Goal: Task Accomplishment & Management: Complete application form

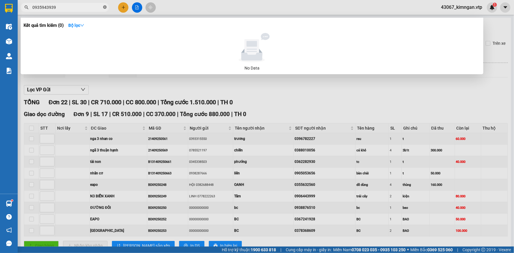
click at [104, 6] on icon "close-circle" at bounding box center [105, 7] width 4 height 4
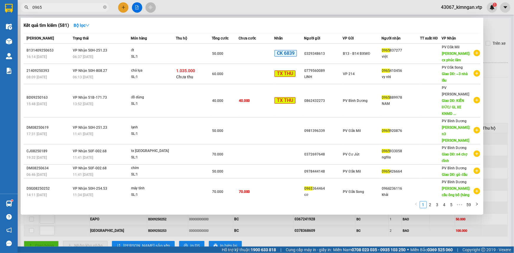
click at [495, 28] on div at bounding box center [257, 126] width 514 height 253
click at [43, 10] on input "0965" at bounding box center [66, 7] width 69 height 6
click at [53, 6] on input "0965" at bounding box center [66, 7] width 69 height 6
click at [54, 6] on input "0965" at bounding box center [66, 7] width 69 height 6
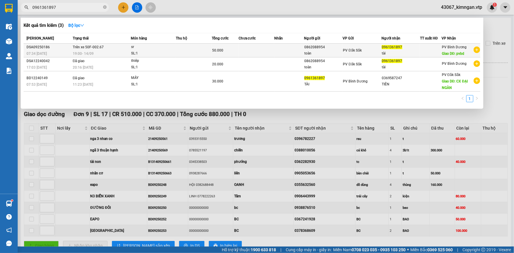
type input "0961361897"
click at [177, 48] on td at bounding box center [194, 51] width 36 height 14
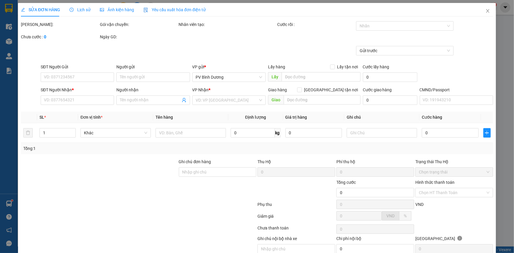
type input "2.500"
type input "0862088954"
type input "toàn"
type input "0961361897"
type input "tài"
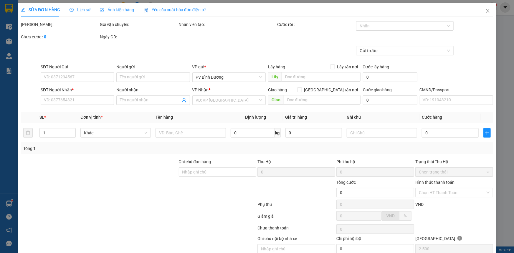
type input "pvbd"
type input "50.000"
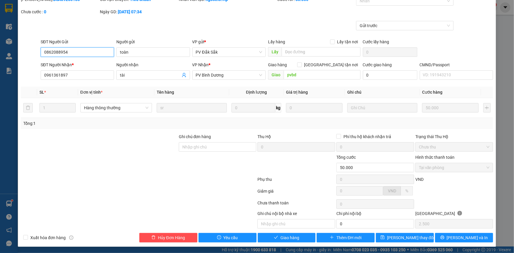
scroll to position [33, 0]
click at [286, 238] on span "Giao hàng" at bounding box center [289, 237] width 19 height 6
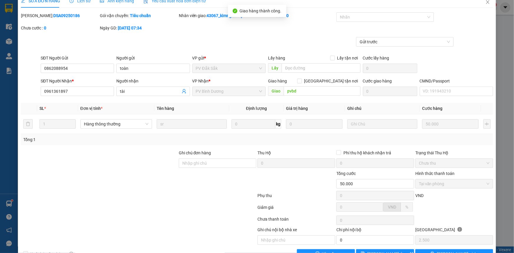
scroll to position [0, 0]
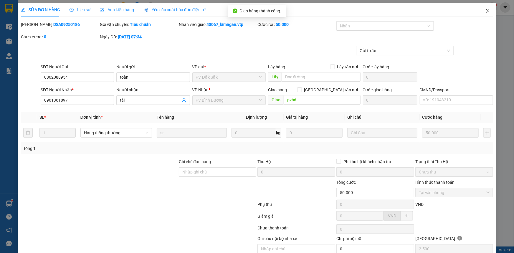
click at [485, 11] on icon "close" at bounding box center [487, 11] width 5 height 5
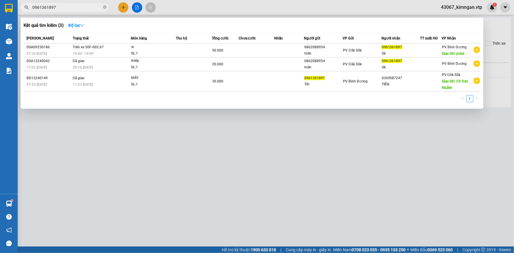
click at [69, 7] on input "0961361897" at bounding box center [66, 7] width 69 height 6
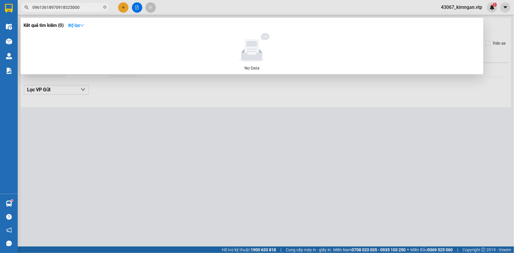
drag, startPoint x: 54, startPoint y: 7, endPoint x: 0, endPoint y: 24, distance: 56.0
click at [0, 24] on section "Kết quả tìm kiếm ( 0 ) Bộ lọc No Data 09613618970918325000 43067_kimngan.vtp 1 …" at bounding box center [257, 126] width 514 height 253
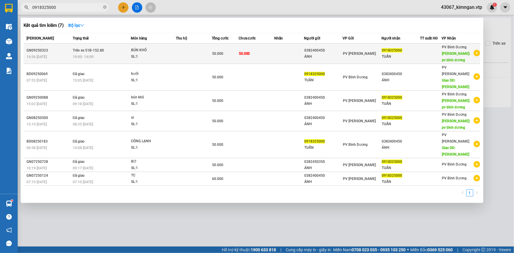
type input "0918325000"
click at [237, 53] on div "50.000" at bounding box center [225, 53] width 26 height 6
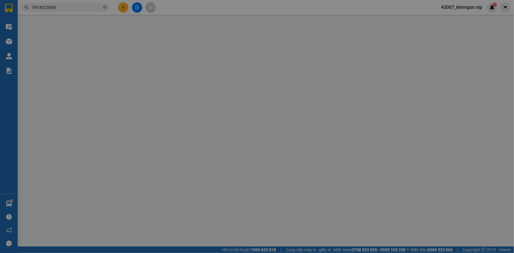
type input "0382400450"
type input "ÁNH"
type input "0918325000"
type input "TUẤN"
type input "pv bình dương"
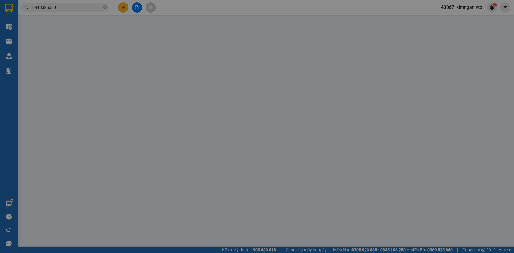
type input "50.000"
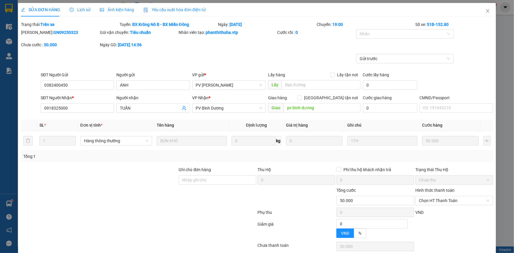
type input "2.500"
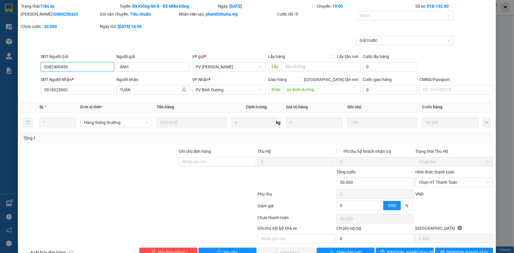
scroll to position [33, 0]
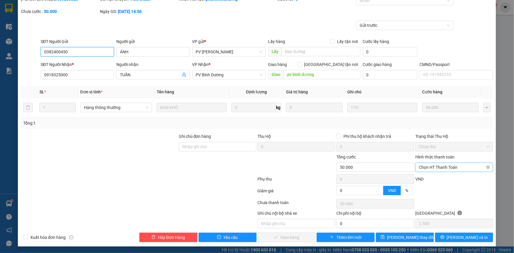
click at [432, 165] on span "Chọn HT Thanh Toán" at bounding box center [454, 167] width 71 height 9
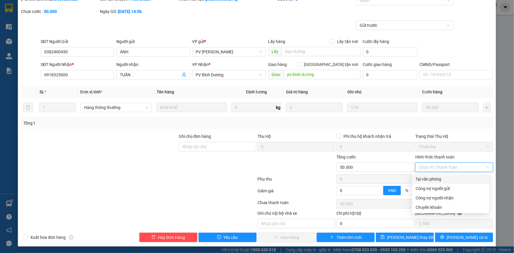
click at [433, 179] on div "Tại văn phòng" at bounding box center [450, 179] width 70 height 6
type input "0"
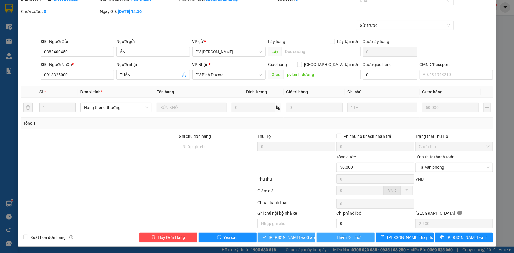
drag, startPoint x: 287, startPoint y: 237, endPoint x: 334, endPoint y: 232, distance: 48.0
click at [287, 237] on span "[PERSON_NAME] và Giao hàng" at bounding box center [297, 237] width 57 height 6
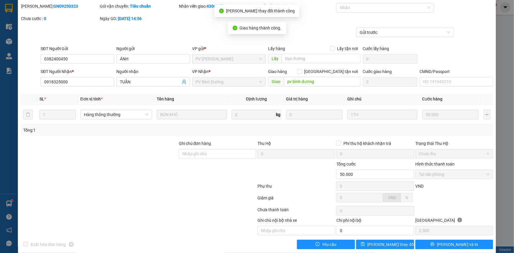
scroll to position [0, 0]
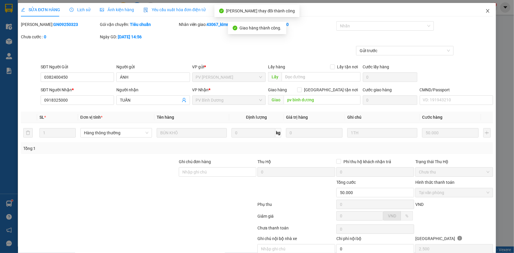
click at [488, 11] on span "Close" at bounding box center [487, 11] width 16 height 16
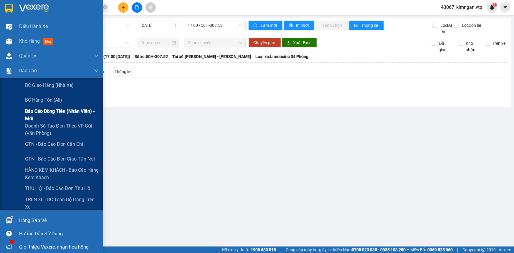
click at [51, 110] on span "Báo cáo dòng tiền (nhân viên) - mới" at bounding box center [62, 114] width 74 height 15
